Goal: Check status: Check status

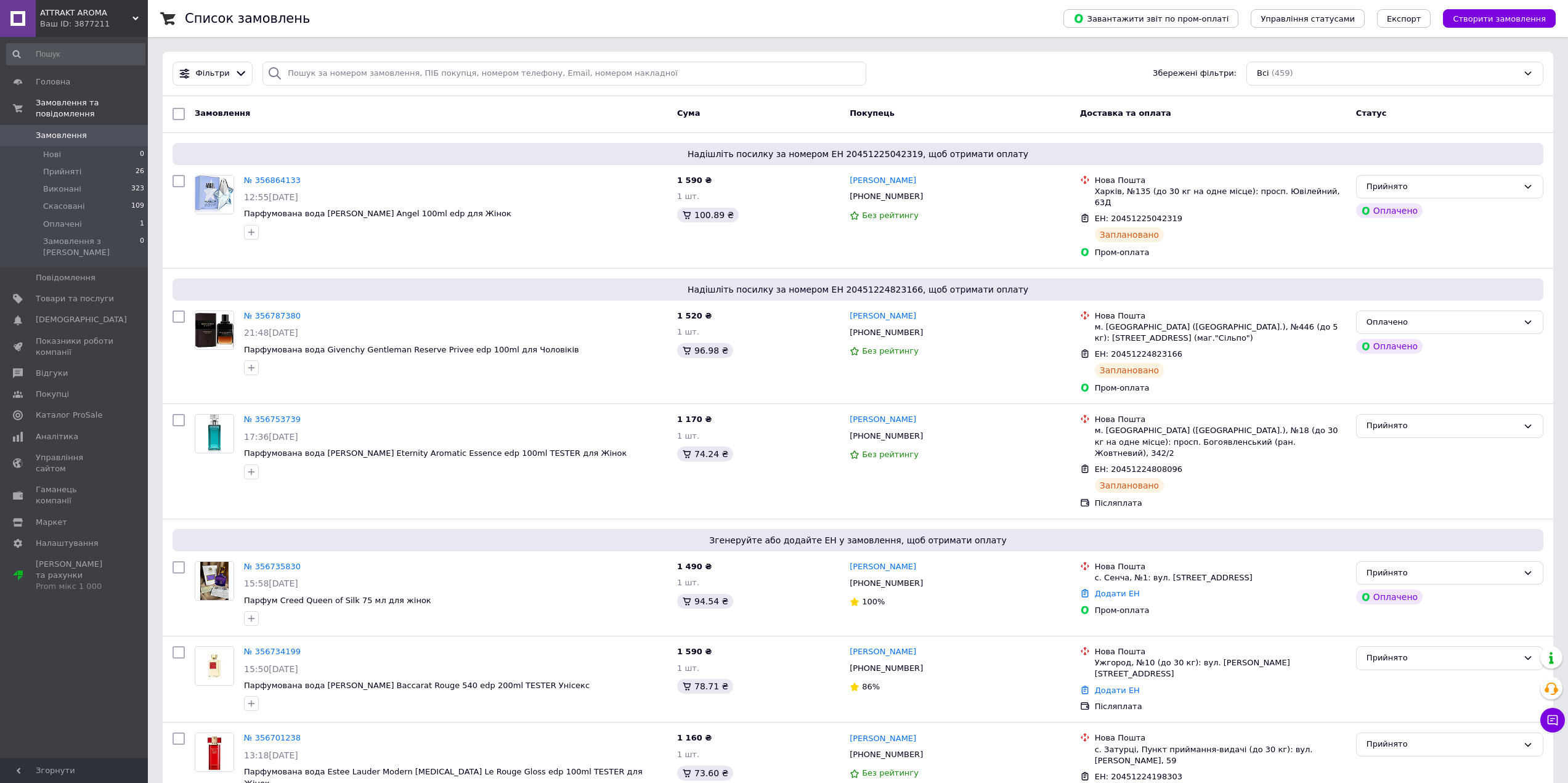
click at [597, 18] on div "Список замовлень" at bounding box center [612, 18] width 854 height 37
click at [271, 561] on link "№ 356735830" at bounding box center [272, 566] width 57 height 9
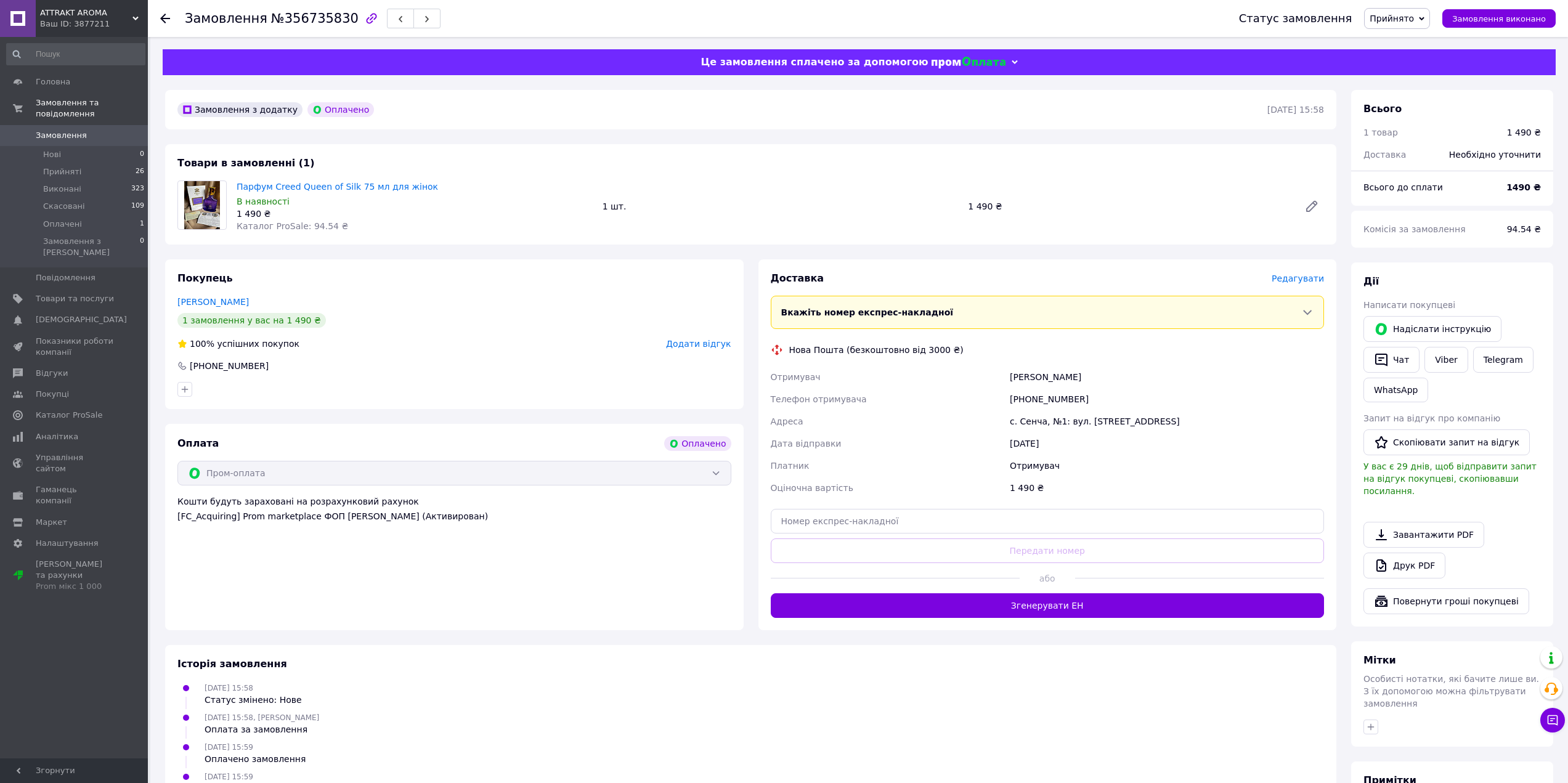
click at [1029, 395] on div "[PHONE_NUMBER]" at bounding box center [1167, 399] width 319 height 22
copy div "380500231798"
click at [1018, 370] on div "[PERSON_NAME]" at bounding box center [1167, 377] width 319 height 22
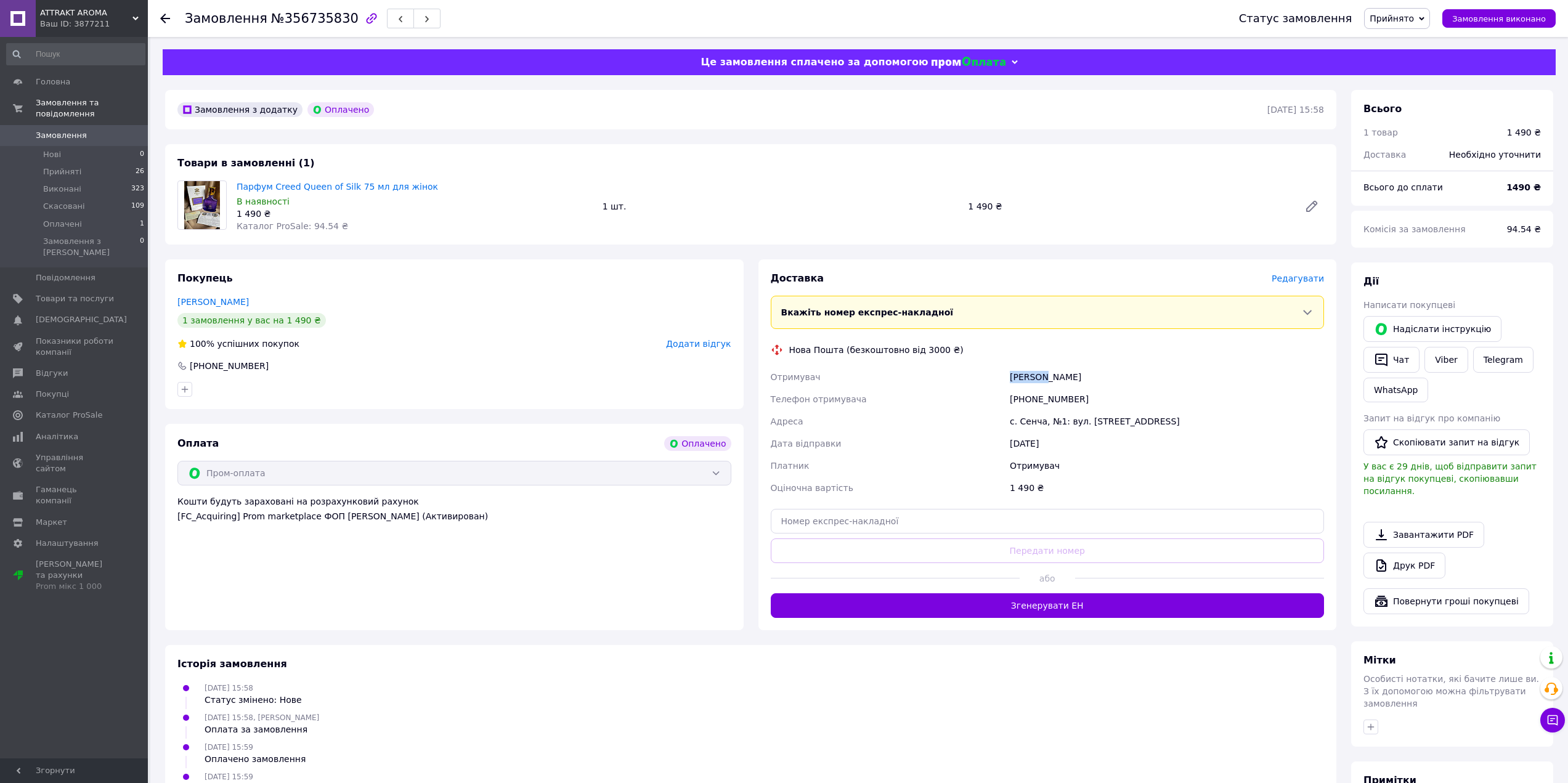
copy div "[PERSON_NAME]"
click at [1046, 372] on div "[PERSON_NAME]" at bounding box center [1167, 377] width 319 height 22
copy div "[PERSON_NAME]"
click at [1029, 418] on div "с. Сенча, №1: вул. [STREET_ADDRESS]" at bounding box center [1167, 421] width 319 height 22
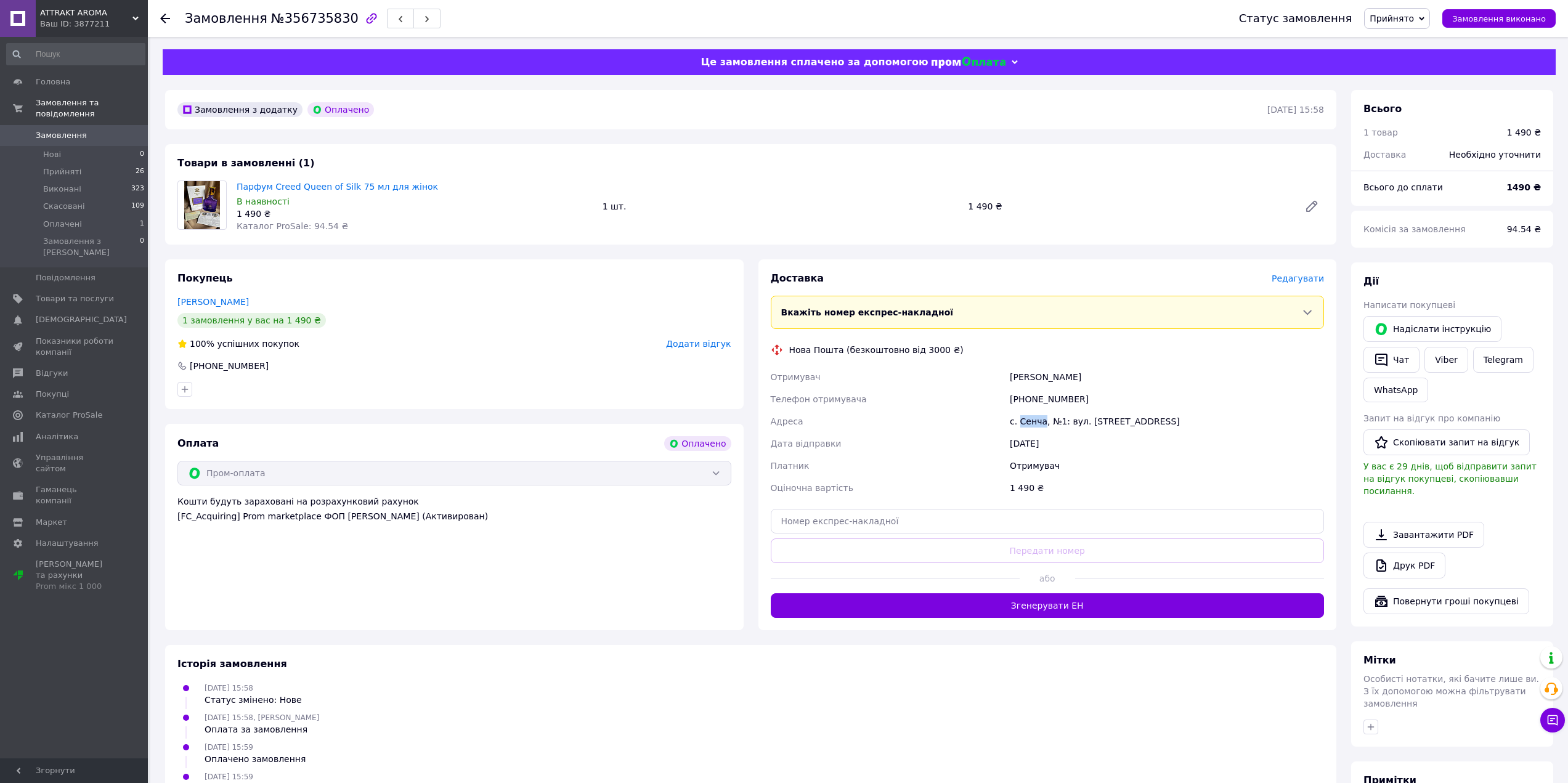
click at [1029, 418] on div "с. Сенча, №1: вул. [STREET_ADDRESS]" at bounding box center [1167, 421] width 319 height 22
copy div "Сенча"
click at [922, 523] on input "text" at bounding box center [1048, 521] width 554 height 24
paste input "20451225244388"
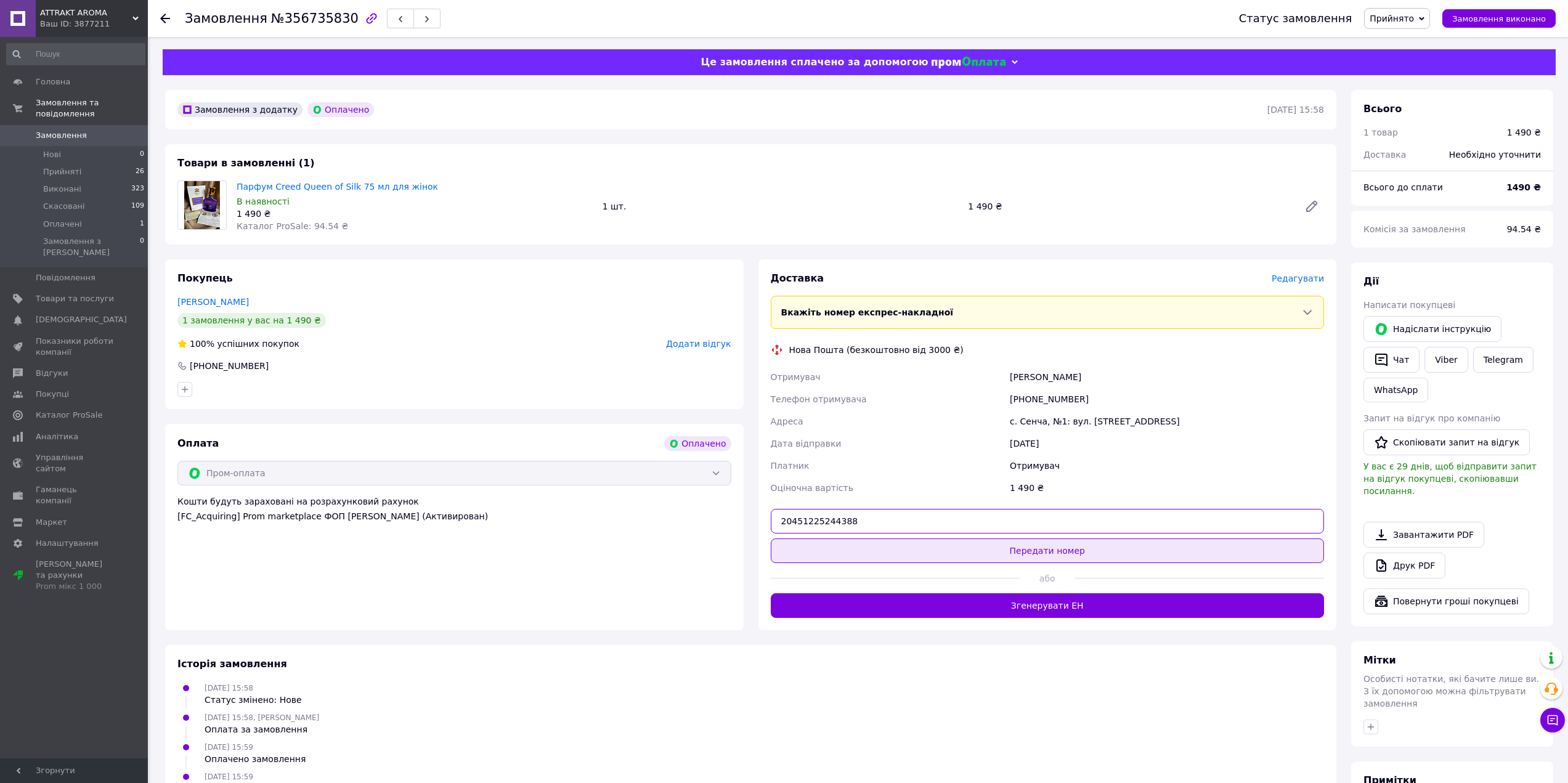
type input "20451225244388"
click at [1006, 543] on button "Передати номер" at bounding box center [1048, 551] width 554 height 24
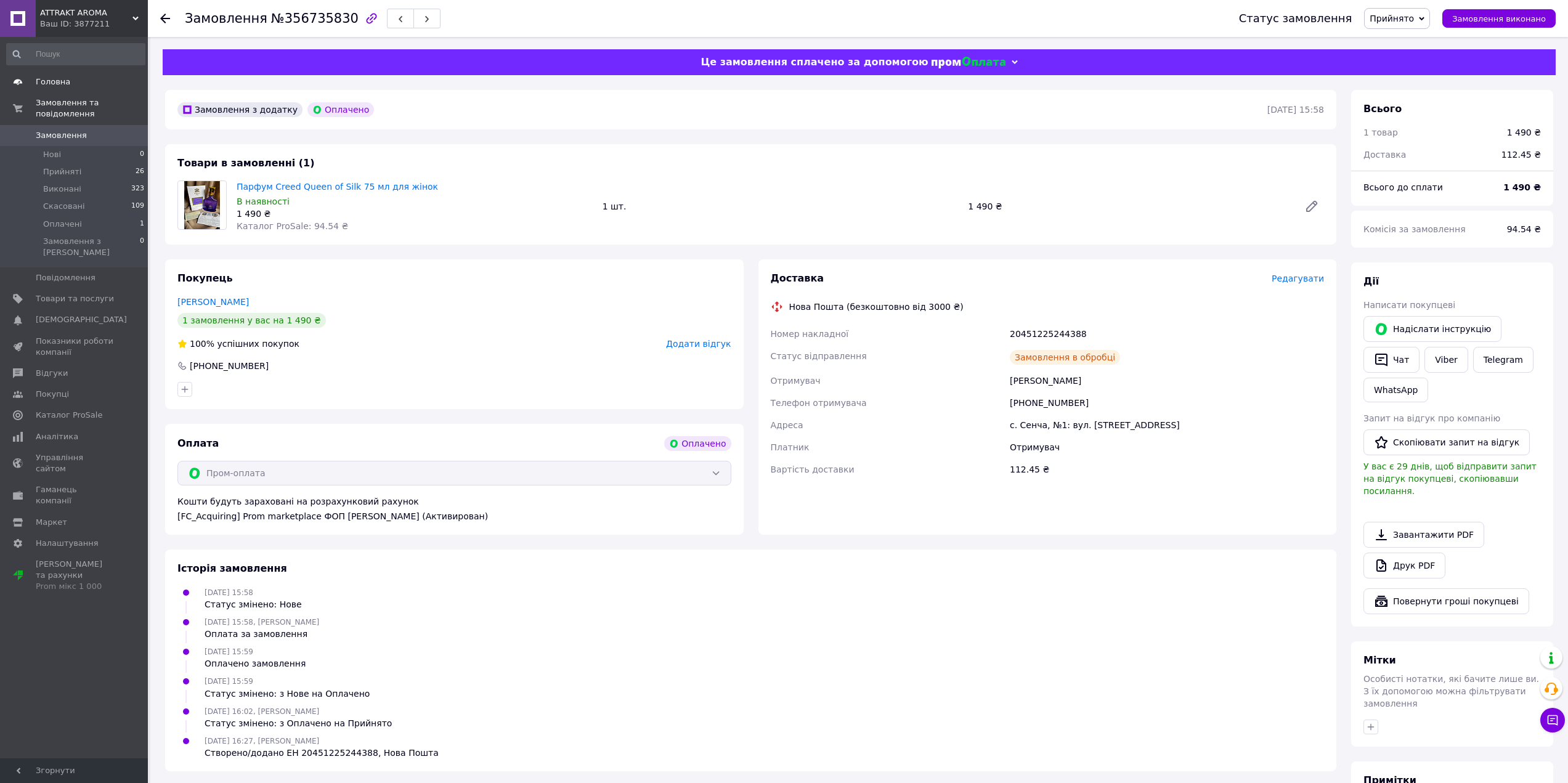
click at [72, 82] on span "Головна" at bounding box center [75, 82] width 78 height 11
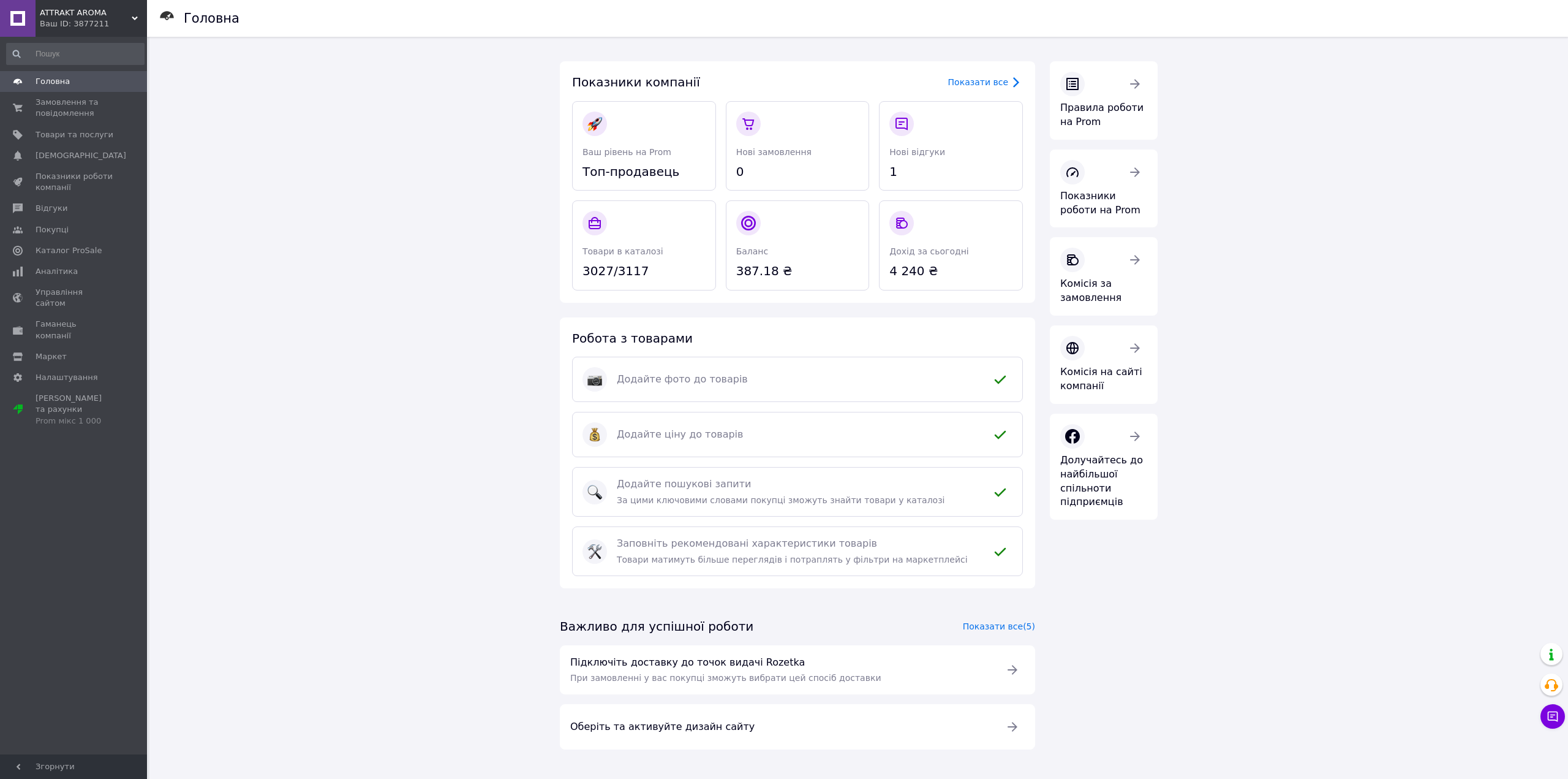
click at [96, 83] on span "Головна" at bounding box center [74, 81] width 77 height 11
